Goal: Information Seeking & Learning: Learn about a topic

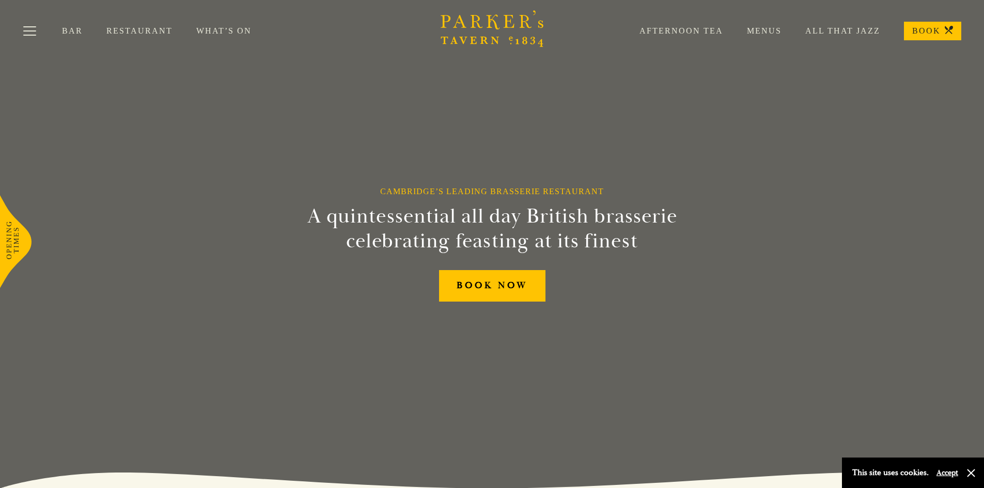
click at [765, 29] on link "Menus" at bounding box center [752, 31] width 58 height 10
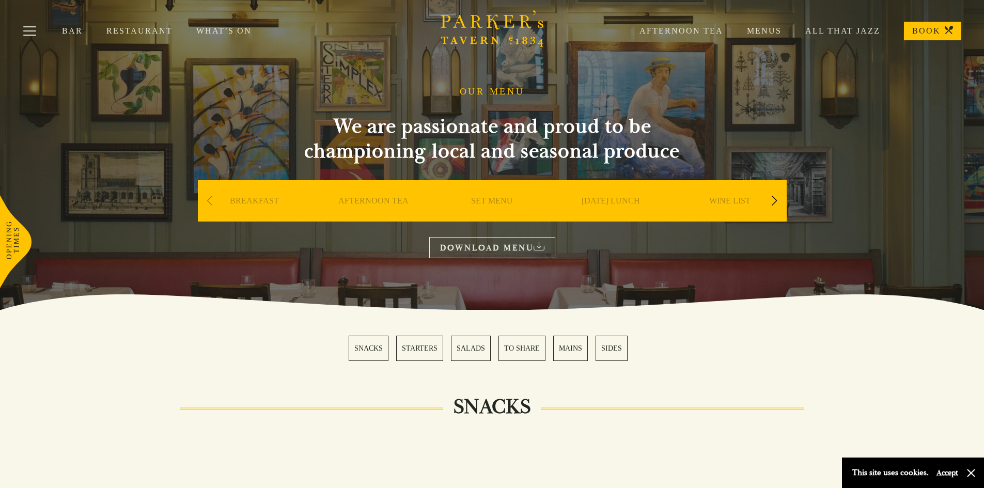
click at [774, 203] on div "Next slide" at bounding box center [774, 201] width 14 height 23
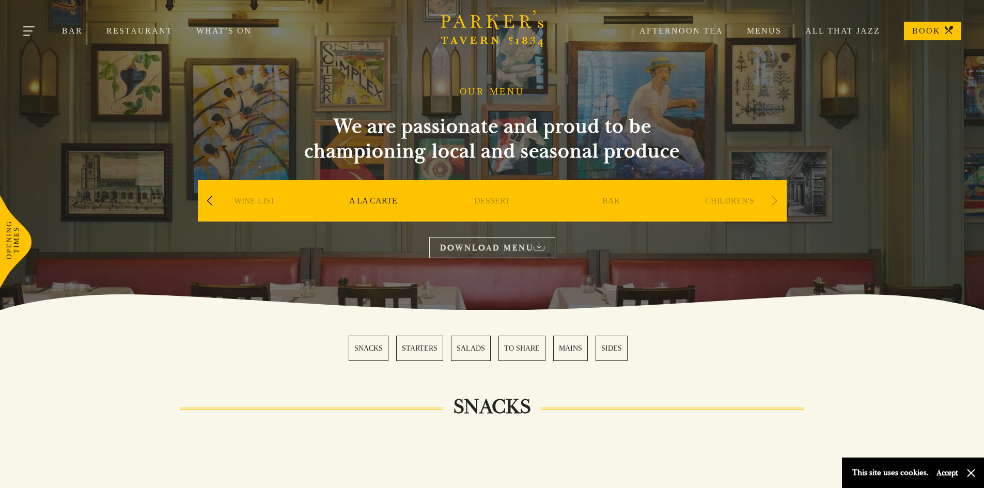
click at [31, 29] on button "Toggle navigation" at bounding box center [30, 33] width 44 height 44
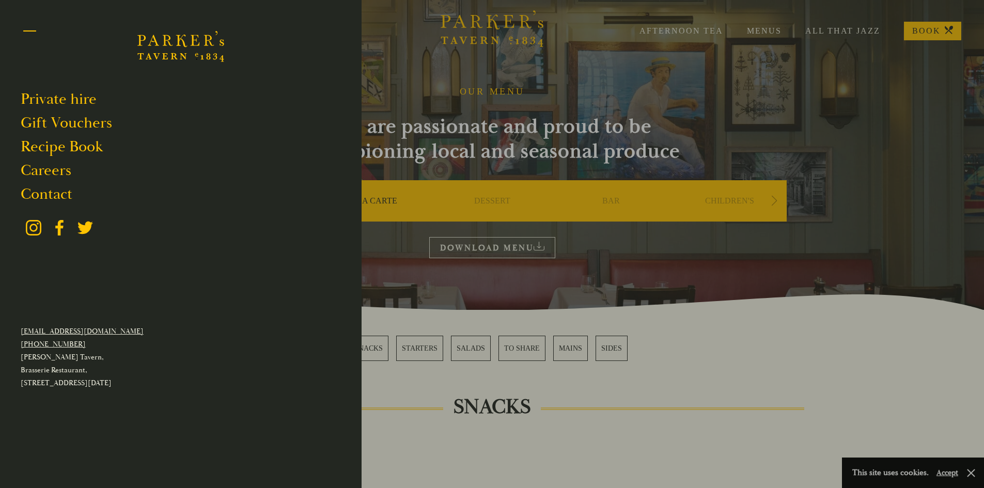
click at [22, 29] on button "Toggle navigation" at bounding box center [30, 33] width 44 height 44
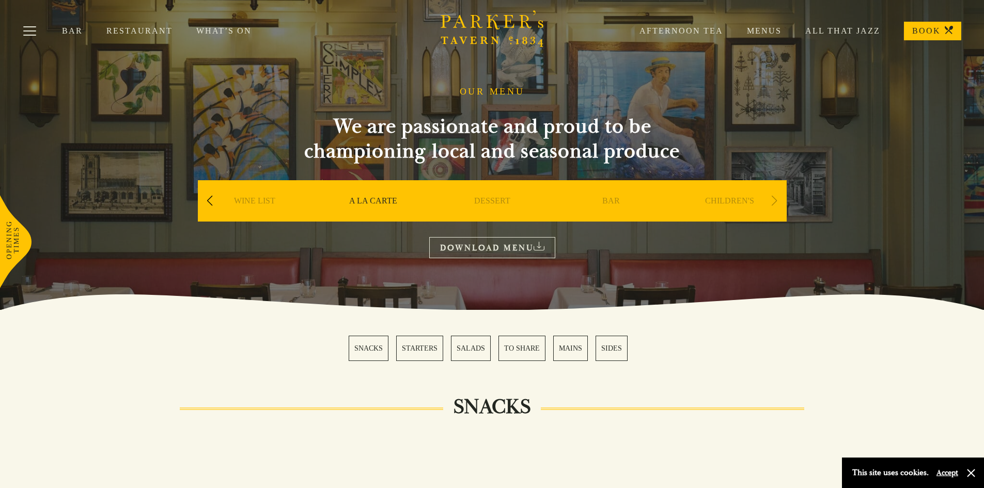
click at [145, 29] on link "Restaurant" at bounding box center [151, 31] width 90 height 10
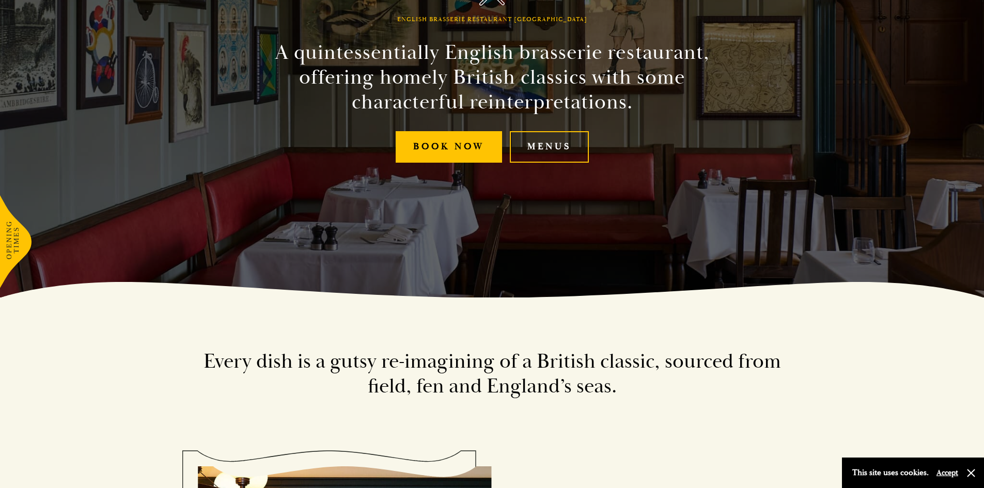
scroll to position [207, 0]
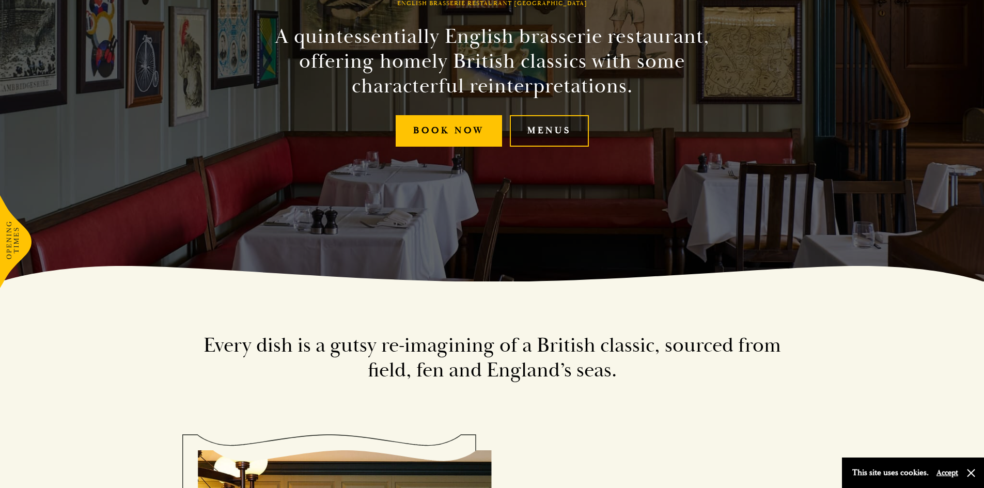
click at [540, 133] on link "Menus" at bounding box center [549, 130] width 79 height 31
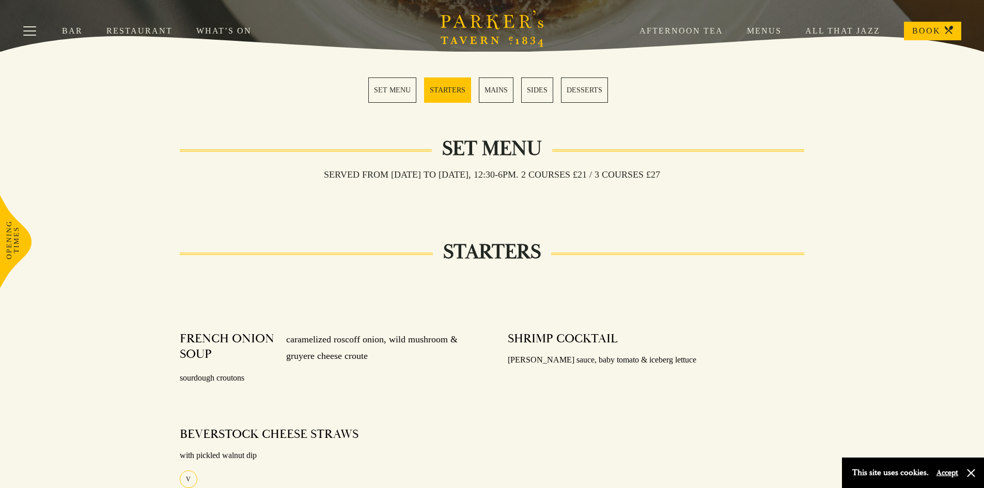
scroll to position [413, 0]
